Goal: Task Accomplishment & Management: Complete application form

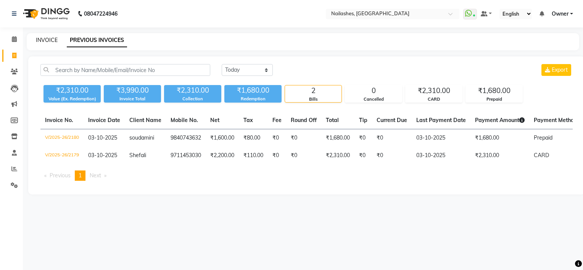
click at [48, 39] on link "INVOICE" at bounding box center [47, 40] width 22 height 7
select select "service"
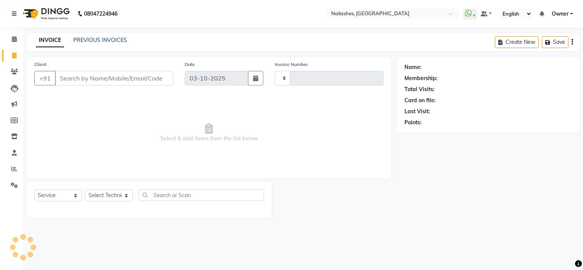
type input "2181"
select select "6579"
click at [70, 73] on input "Client" at bounding box center [114, 78] width 118 height 14
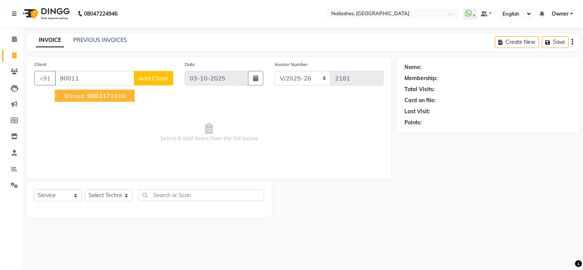
click at [82, 93] on span "Shreya" at bounding box center [74, 96] width 20 height 8
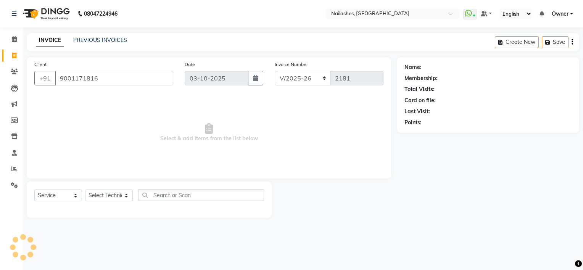
type input "9001171816"
click at [98, 194] on select "Select Technician ARISH [PERSON_NAME] [PERSON_NAME] [PERSON_NAME] [PERSON_NAME]…" at bounding box center [109, 195] width 48 height 12
select select "1: Object"
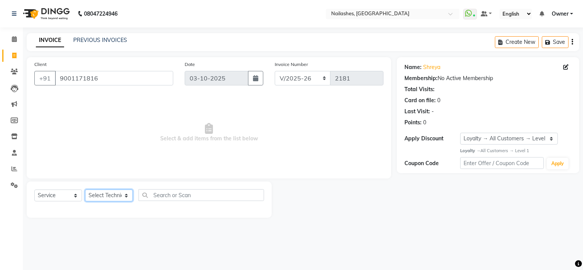
select select "84916"
click at [85, 190] on select "Select Technician ARISH [PERSON_NAME] [PERSON_NAME] [PERSON_NAME] [PERSON_NAME]…" at bounding box center [109, 195] width 48 height 12
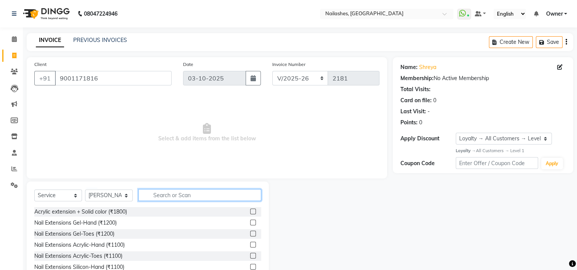
click at [157, 197] on input "text" at bounding box center [199, 195] width 123 height 12
type input "acry"
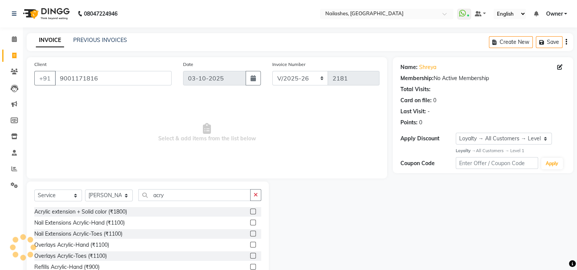
click at [250, 221] on label at bounding box center [253, 223] width 6 height 6
click at [250, 221] on input "checkbox" at bounding box center [252, 222] width 5 height 5
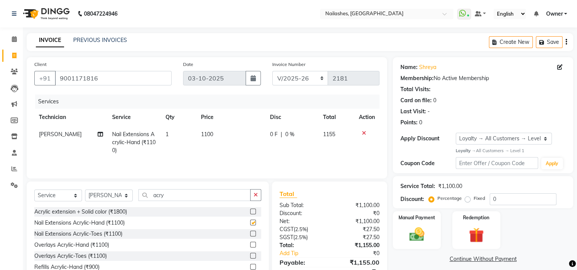
checkbox input "false"
click at [188, 199] on input "acry" at bounding box center [194, 195] width 112 height 12
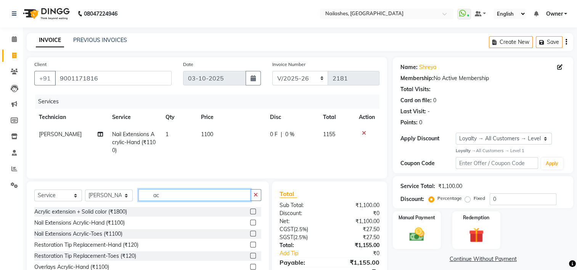
type input "a"
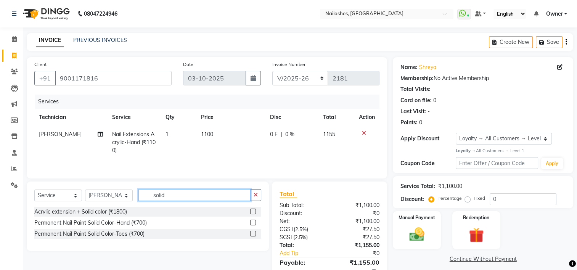
type input "solid"
click at [251, 222] on label at bounding box center [253, 223] width 6 height 6
click at [251, 222] on input "checkbox" at bounding box center [252, 222] width 5 height 5
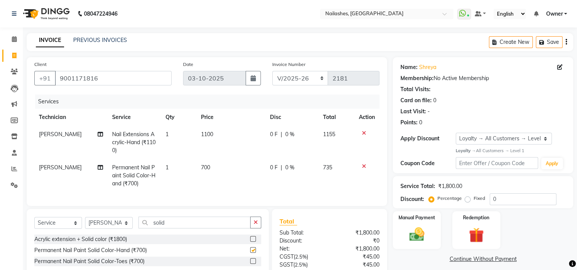
checkbox input "false"
click at [195, 226] on input "solid" at bounding box center [194, 223] width 112 height 12
type input "s"
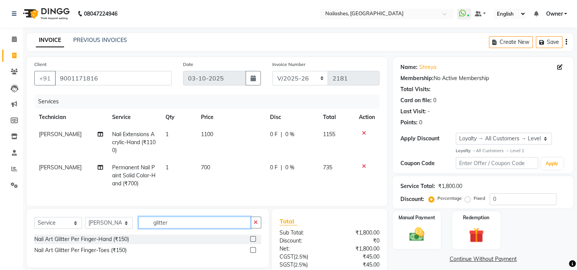
type input "glitter"
click at [254, 242] on label at bounding box center [253, 239] width 6 height 6
click at [254, 242] on input "checkbox" at bounding box center [252, 239] width 5 height 5
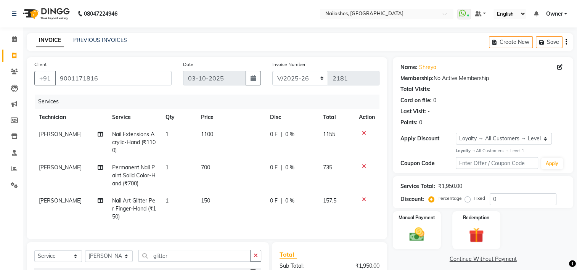
checkbox input "false"
click at [165, 202] on span "1" at bounding box center [166, 200] width 3 height 7
select select "84916"
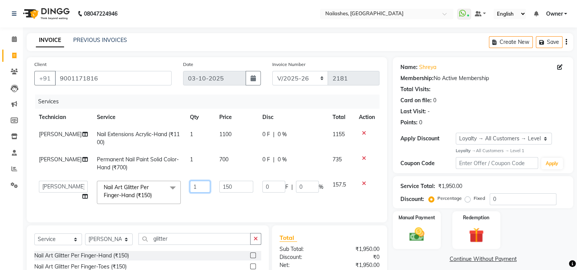
click at [190, 188] on input "1" at bounding box center [200, 187] width 20 height 12
type input "4"
type input "2"
click at [226, 49] on div "INVOICE PREVIOUS INVOICES Create New Save" at bounding box center [300, 42] width 546 height 18
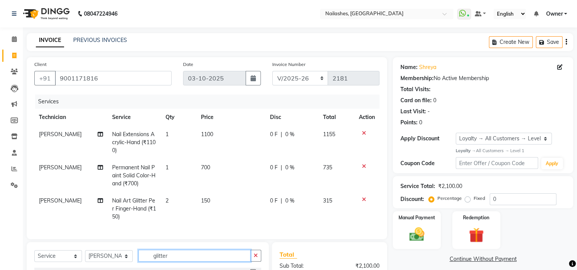
click at [174, 262] on input "glitter" at bounding box center [194, 256] width 112 height 12
type input "g"
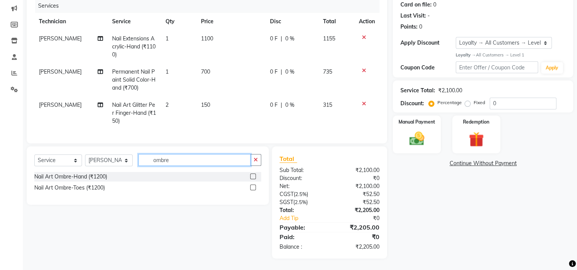
type input "ombre"
click at [253, 177] on label at bounding box center [253, 176] width 6 height 6
click at [253, 177] on input "checkbox" at bounding box center [252, 176] width 5 height 5
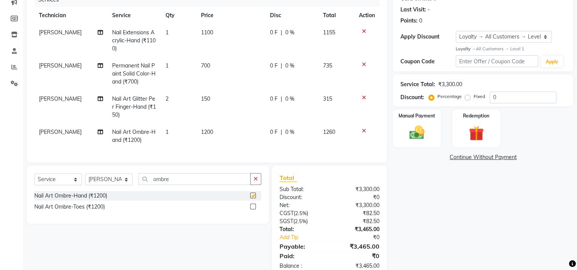
checkbox input "false"
click at [207, 133] on span "1200" at bounding box center [207, 131] width 12 height 7
select select "84916"
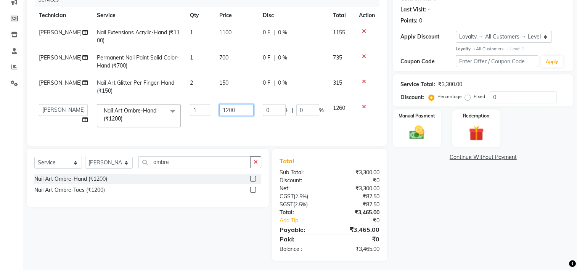
click at [239, 111] on input "1200" at bounding box center [236, 110] width 34 height 12
type input "1"
type input "400"
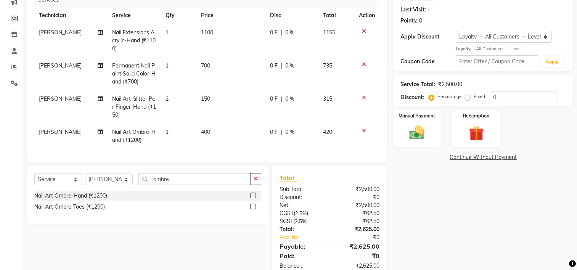
click at [424, 198] on div "Name: Shreya Membership: No Active Membership Total Visits: Card on file: 0 Las…" at bounding box center [486, 116] width 186 height 322
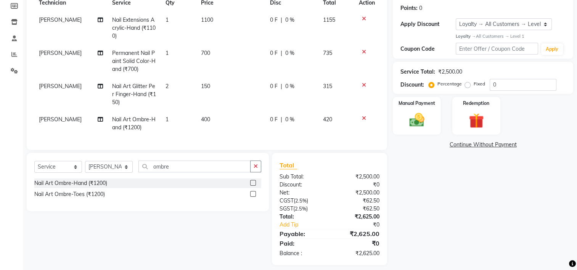
scroll to position [127, 0]
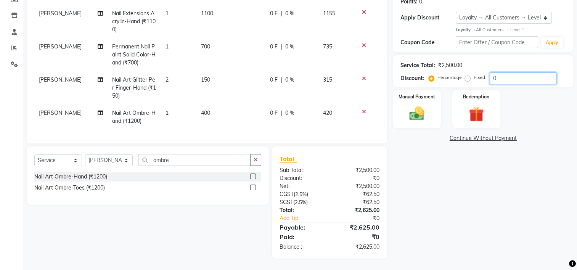
click at [505, 78] on input "0" at bounding box center [523, 78] width 67 height 12
type input "5"
click at [520, 212] on div "Name: Shreya Membership: No Active Membership Total Visits: Card on file: 0 Las…" at bounding box center [486, 97] width 186 height 322
click at [418, 107] on img at bounding box center [417, 113] width 26 height 18
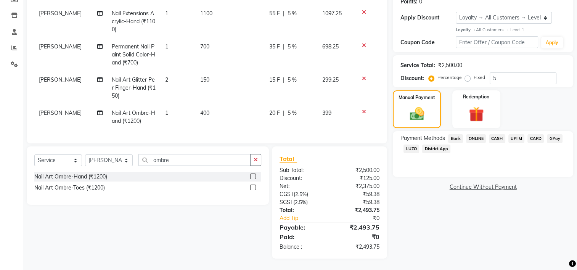
drag, startPoint x: 521, startPoint y: 130, endPoint x: 520, endPoint y: 141, distance: 11.1
click at [521, 134] on span "UPI M" at bounding box center [516, 138] width 16 height 9
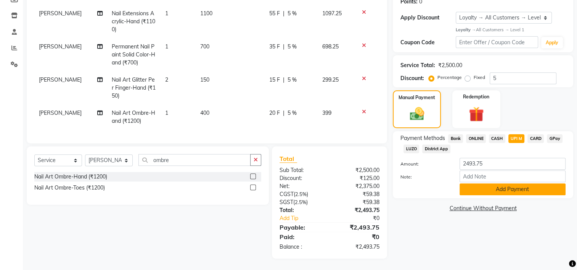
click at [521, 183] on button "Add Payment" at bounding box center [512, 189] width 106 height 12
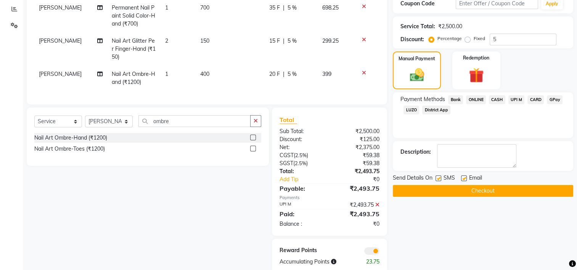
scroll to position [181, 0]
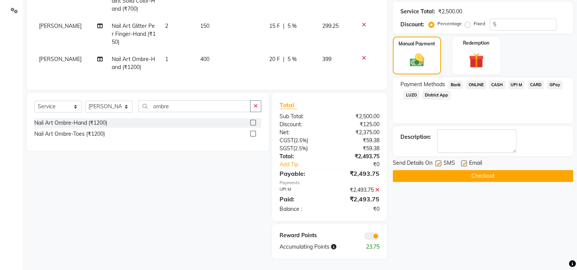
click at [499, 170] on button "Checkout" at bounding box center [483, 176] width 180 height 12
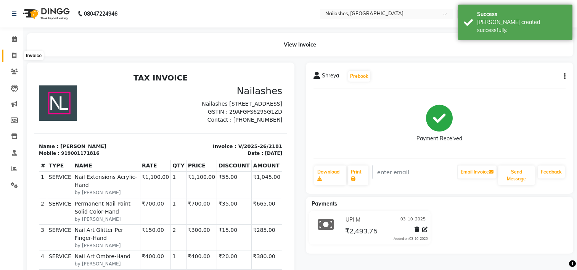
click at [15, 56] on icon at bounding box center [14, 56] width 4 height 6
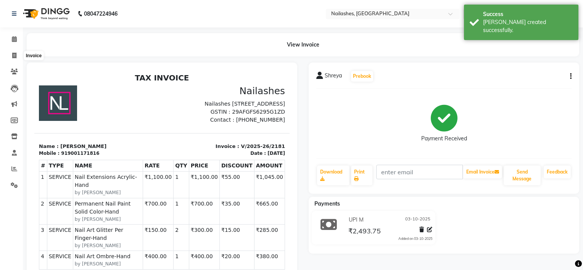
select select "service"
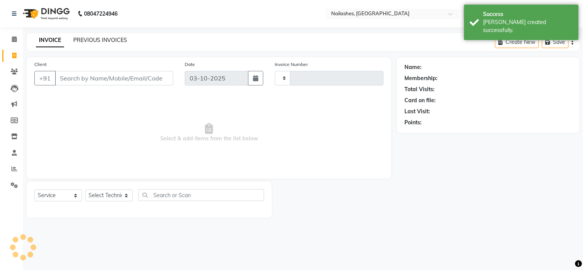
click at [99, 41] on link "PREVIOUS INVOICES" at bounding box center [100, 40] width 54 height 7
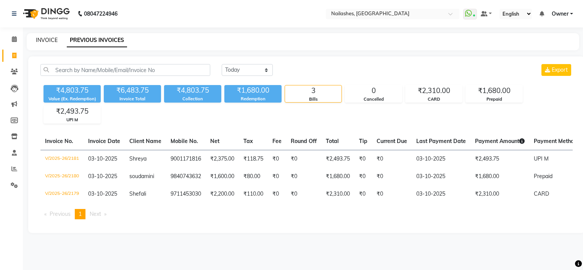
click at [46, 39] on link "INVOICE" at bounding box center [47, 40] width 22 height 7
select select "service"
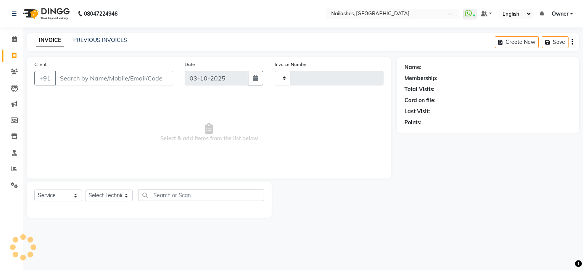
type input "2182"
select select "6579"
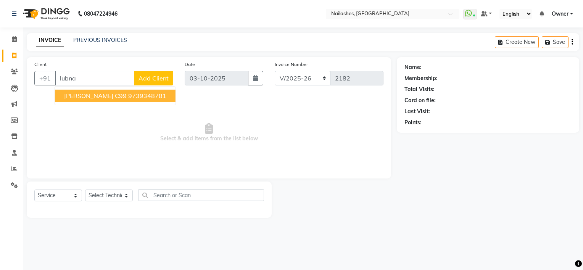
click at [81, 99] on span "[PERSON_NAME] c99" at bounding box center [95, 96] width 63 height 8
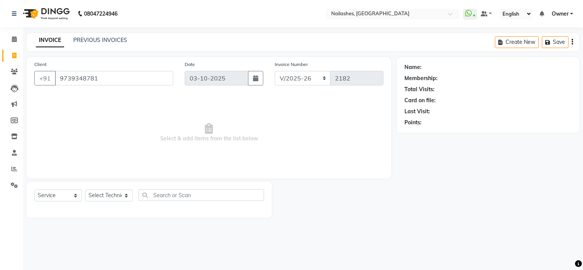
type input "9739348781"
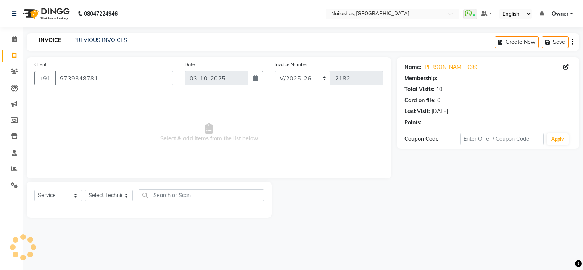
select select "1: Object"
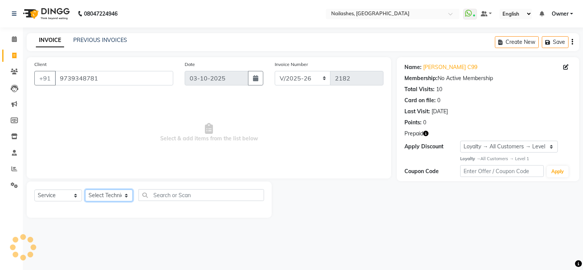
click at [101, 199] on select "Select Technician ARISH [PERSON_NAME] [PERSON_NAME] [PERSON_NAME] [PERSON_NAME]…" at bounding box center [109, 195] width 48 height 12
select select "65406"
click at [85, 190] on select "Select Technician ARISH [PERSON_NAME] [PERSON_NAME] [PERSON_NAME] [PERSON_NAME]…" at bounding box center [109, 195] width 48 height 12
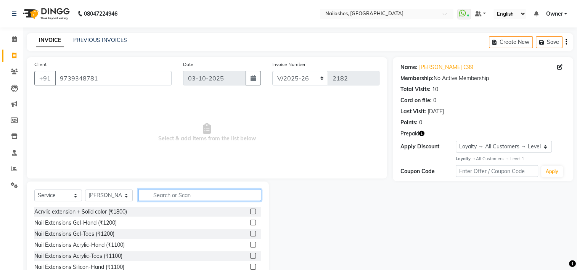
click at [165, 196] on input "text" at bounding box center [199, 195] width 123 height 12
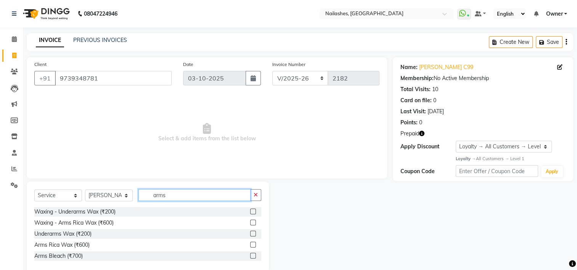
type input "arms"
click at [252, 221] on label at bounding box center [253, 223] width 6 height 6
click at [252, 221] on input "checkbox" at bounding box center [252, 222] width 5 height 5
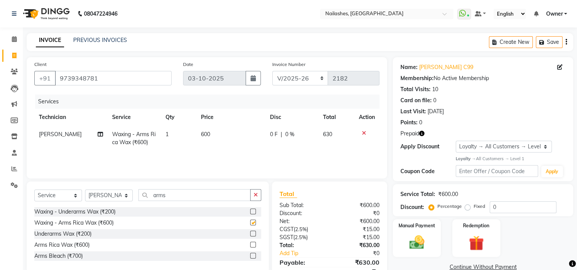
checkbox input "false"
click at [252, 212] on label at bounding box center [253, 212] width 6 height 6
click at [252, 212] on input "checkbox" at bounding box center [252, 211] width 5 height 5
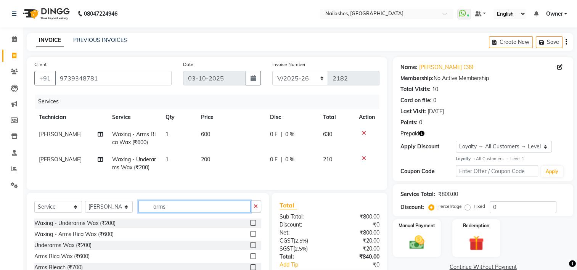
checkbox input "false"
click at [187, 210] on input "arms" at bounding box center [194, 207] width 112 height 12
type input "a"
type input "thre"
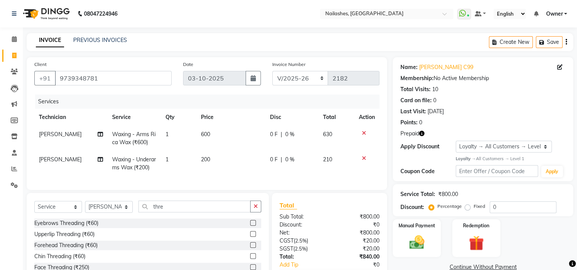
click at [254, 226] on label at bounding box center [253, 223] width 6 height 6
click at [254, 226] on input "checkbox" at bounding box center [252, 223] width 5 height 5
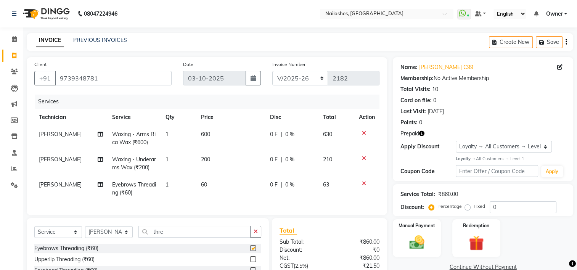
checkbox input "false"
click at [122, 238] on select "Select Technician ARISH [PERSON_NAME] [PERSON_NAME] [PERSON_NAME] [PERSON_NAME]…" at bounding box center [109, 232] width 48 height 12
select select "68696"
click at [85, 233] on select "Select Technician ARISH [PERSON_NAME] [PERSON_NAME] [PERSON_NAME] [PERSON_NAME]…" at bounding box center [109, 232] width 48 height 12
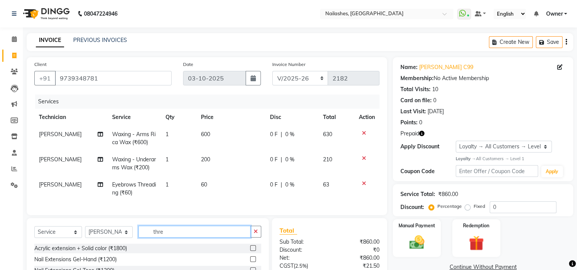
click at [173, 238] on input "thre" at bounding box center [194, 232] width 112 height 12
type input "t"
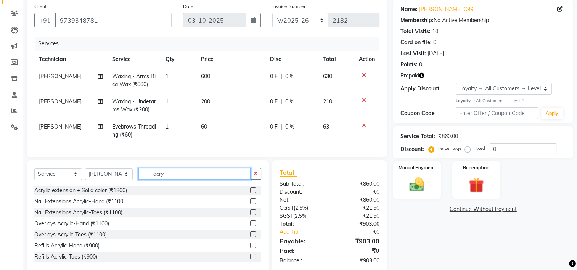
scroll to position [76, 0]
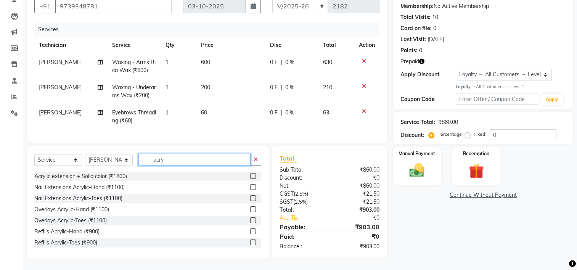
type input "acry"
click at [250, 231] on label at bounding box center [253, 231] width 6 height 6
click at [250, 231] on input "checkbox" at bounding box center [252, 231] width 5 height 5
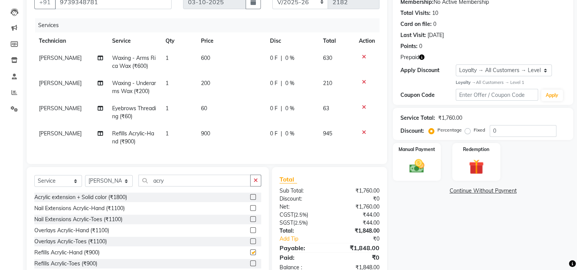
checkbox input "false"
click at [183, 186] on input "acry" at bounding box center [194, 181] width 112 height 12
type input "a"
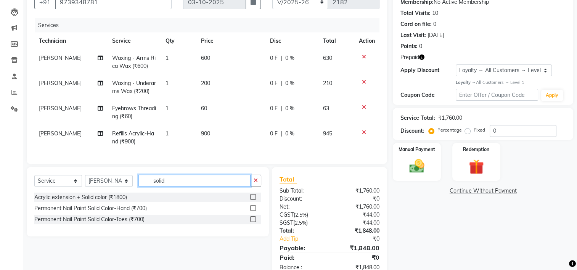
type input "solid"
click at [250, 211] on label at bounding box center [253, 208] width 6 height 6
click at [250, 211] on input "checkbox" at bounding box center [252, 208] width 5 height 5
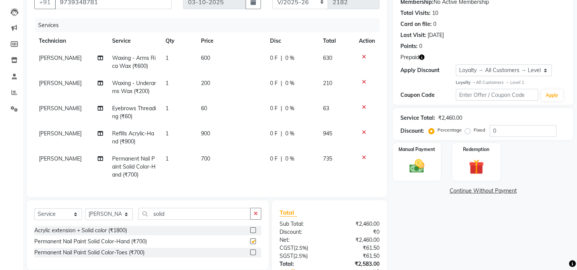
checkbox input "false"
click at [167, 220] on input "solid" at bounding box center [194, 214] width 112 height 12
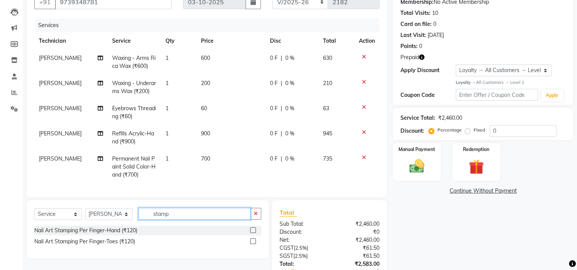
type input "stamp"
click at [254, 233] on label at bounding box center [253, 230] width 6 height 6
click at [254, 233] on input "checkbox" at bounding box center [252, 230] width 5 height 5
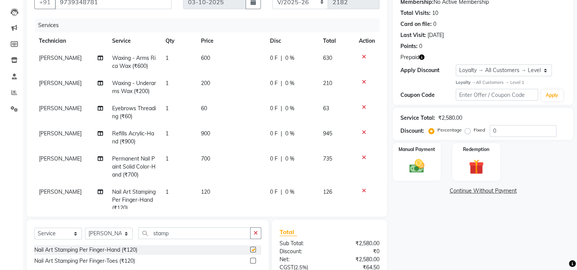
checkbox input "false"
click at [201, 189] on span "120" at bounding box center [205, 191] width 9 height 7
select select "68696"
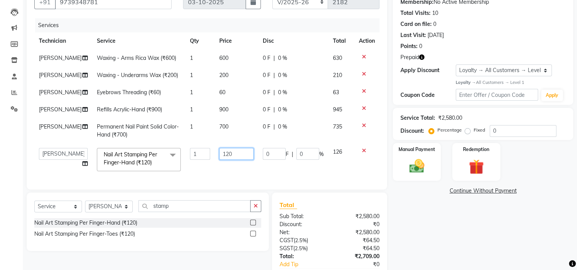
click at [229, 157] on input "120" at bounding box center [236, 154] width 34 height 12
type input "1"
type input "2000"
click at [441, 224] on div "Name: [PERSON_NAME] C99 Membership: No Active Membership Total Visits: 10 Card …" at bounding box center [486, 143] width 186 height 324
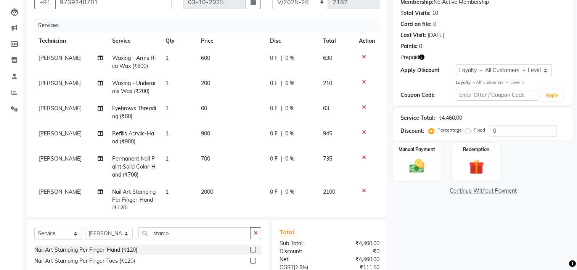
scroll to position [19, 0]
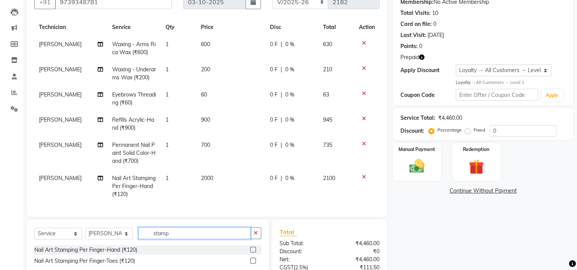
click at [184, 234] on input "stamp" at bounding box center [194, 233] width 112 height 12
click at [120, 234] on select "Select Technician ARISH [PERSON_NAME] [PERSON_NAME] [PERSON_NAME] [PERSON_NAME]…" at bounding box center [109, 234] width 48 height 12
click at [416, 227] on div "Name: [PERSON_NAME] C99 Membership: No Active Membership Total Visits: 10 Card …" at bounding box center [486, 156] width 186 height 351
click at [124, 236] on select "Select Technician ARISH [PERSON_NAME] [PERSON_NAME] [PERSON_NAME] [PERSON_NAME]…" at bounding box center [109, 234] width 48 height 12
click at [473, 238] on div "Name: [PERSON_NAME] C99 Membership: No Active Membership Total Visits: 10 Card …" at bounding box center [486, 156] width 186 height 351
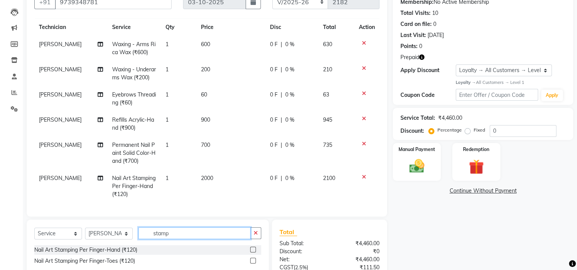
click at [178, 233] on input "stamp" at bounding box center [194, 233] width 112 height 12
type input "s"
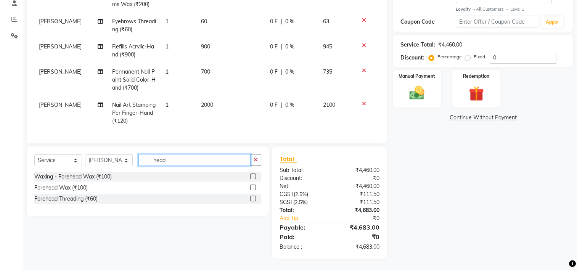
scroll to position [149, 0]
type input "h"
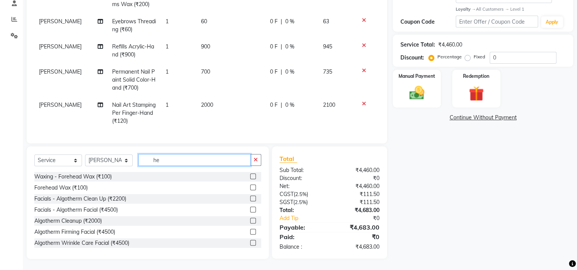
type input "h"
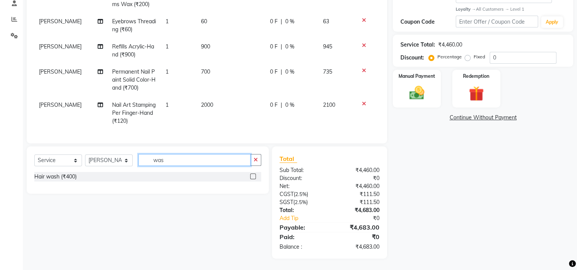
type input "was"
click at [252, 178] on label at bounding box center [253, 176] width 6 height 6
click at [252, 178] on input "checkbox" at bounding box center [252, 176] width 5 height 5
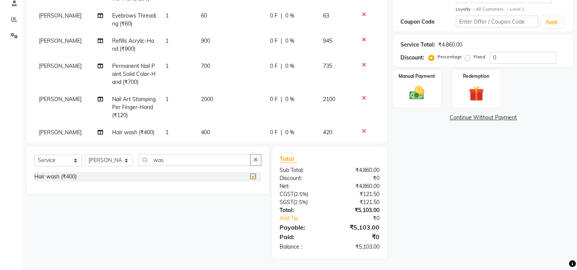
checkbox input "false"
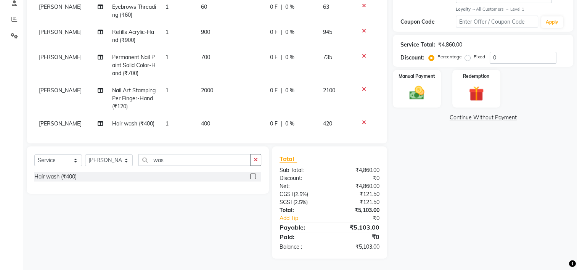
scroll to position [37, 0]
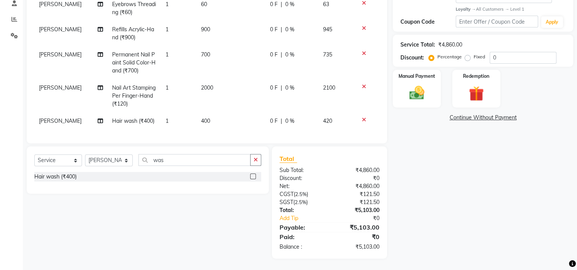
click at [209, 117] on td "400" at bounding box center [230, 120] width 69 height 17
select select "68696"
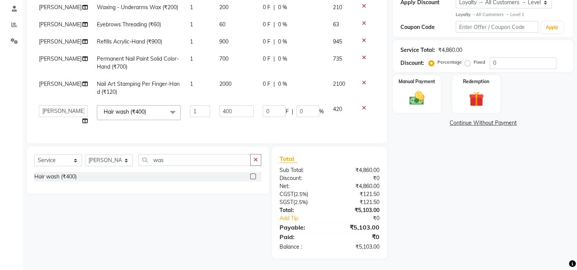
scroll to position [144, 0]
click at [231, 106] on input "400" at bounding box center [236, 111] width 34 height 12
type input "4"
type input "850"
click at [437, 195] on div "Name: [PERSON_NAME] C99 Membership: No Active Membership Total Visits: 10 Card …" at bounding box center [486, 85] width 186 height 345
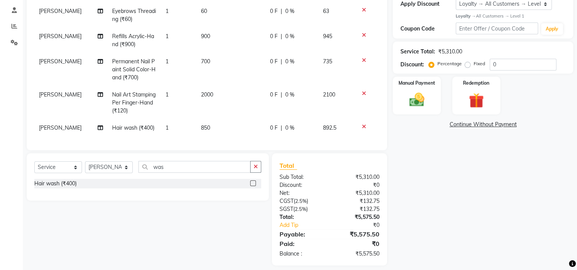
scroll to position [149, 0]
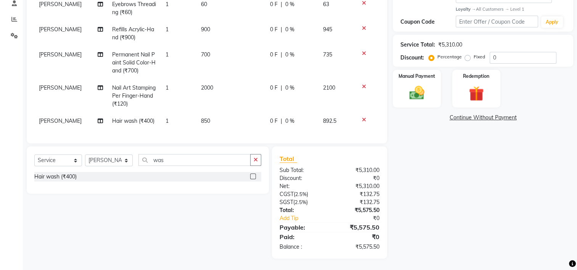
click at [474, 58] on label "Fixed" at bounding box center [479, 56] width 11 height 7
click at [468, 58] on input "Fixed" at bounding box center [468, 56] width 5 height 5
radio input "true"
click at [511, 59] on input "0" at bounding box center [523, 58] width 67 height 12
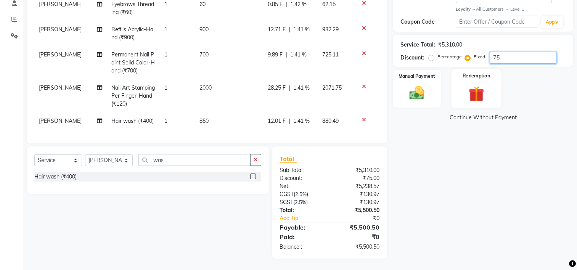
type input "75"
click at [464, 95] on img at bounding box center [476, 93] width 26 height 19
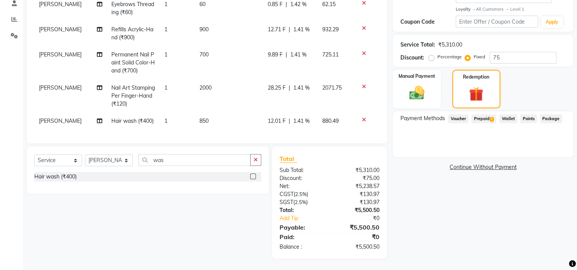
click at [476, 117] on span "Prepaid 1" at bounding box center [483, 118] width 25 height 9
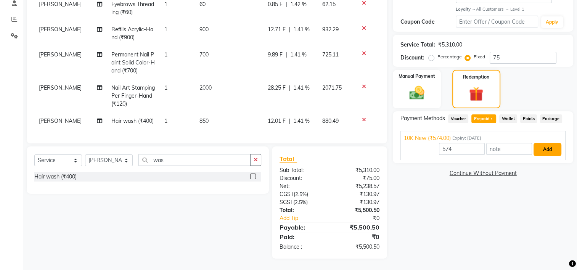
click at [544, 149] on button "Add" at bounding box center [547, 149] width 28 height 13
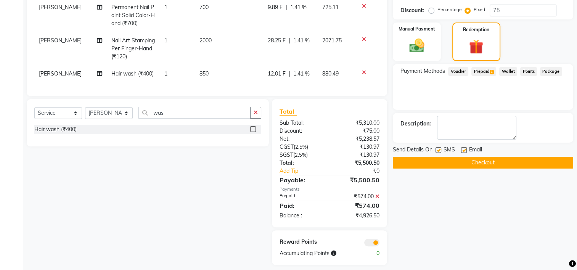
scroll to position [204, 0]
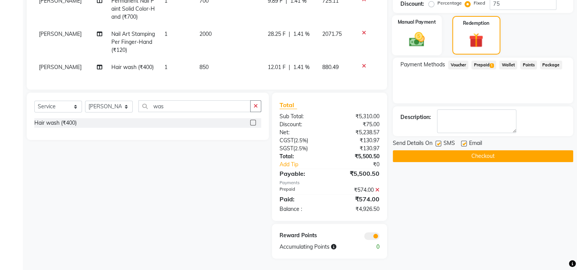
click at [430, 39] on div "Manual Payment" at bounding box center [417, 35] width 50 height 40
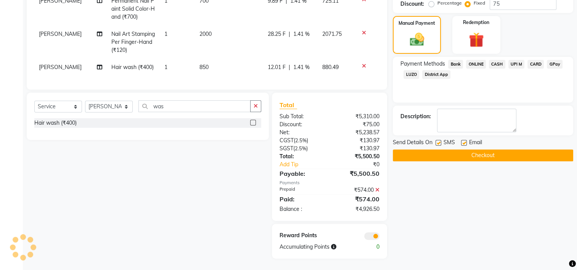
click at [497, 63] on span "CASH" at bounding box center [497, 64] width 16 height 9
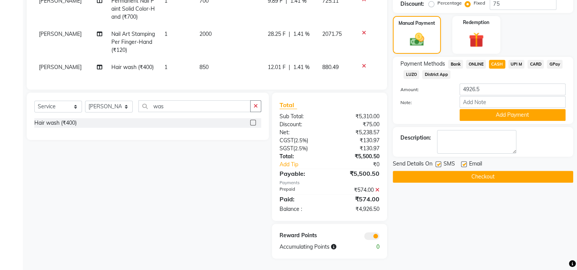
click at [378, 189] on icon at bounding box center [377, 189] width 4 height 5
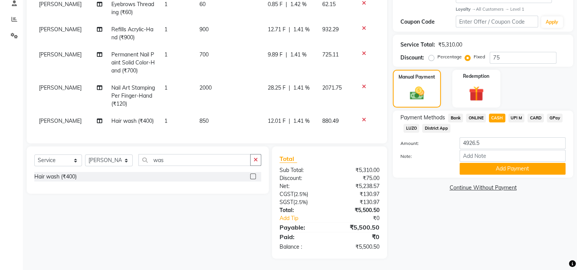
click at [480, 119] on span "ONLINE" at bounding box center [476, 118] width 20 height 9
type input "5500.5"
click at [496, 118] on span "CASH" at bounding box center [497, 118] width 16 height 9
click at [493, 169] on button "Add Payment" at bounding box center [512, 169] width 106 height 12
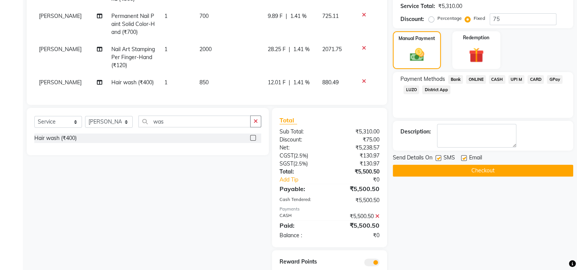
scroll to position [215, 0]
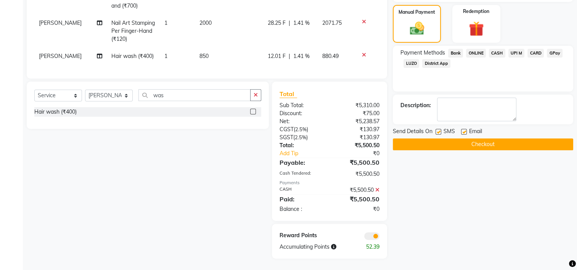
click at [489, 143] on button "Checkout" at bounding box center [483, 144] width 180 height 12
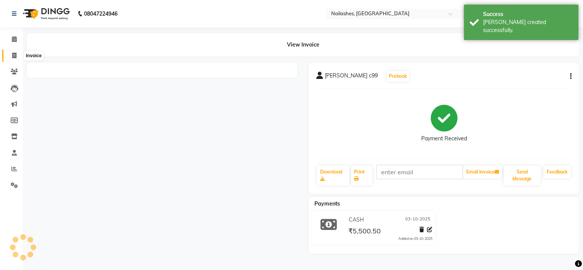
drag, startPoint x: 16, startPoint y: 57, endPoint x: 41, endPoint y: 53, distance: 25.2
click at [16, 57] on span at bounding box center [14, 55] width 13 height 9
select select "service"
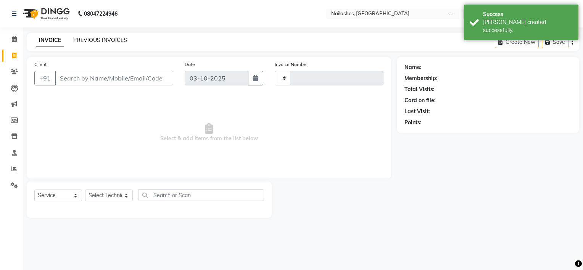
click at [91, 39] on link "PREVIOUS INVOICES" at bounding box center [100, 40] width 54 height 7
